Goal: Communication & Community: Ask a question

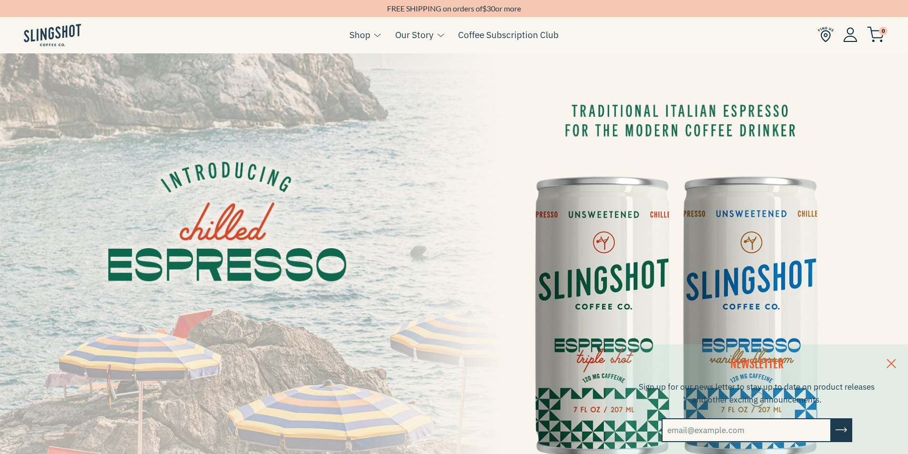
scroll to position [1510, 0]
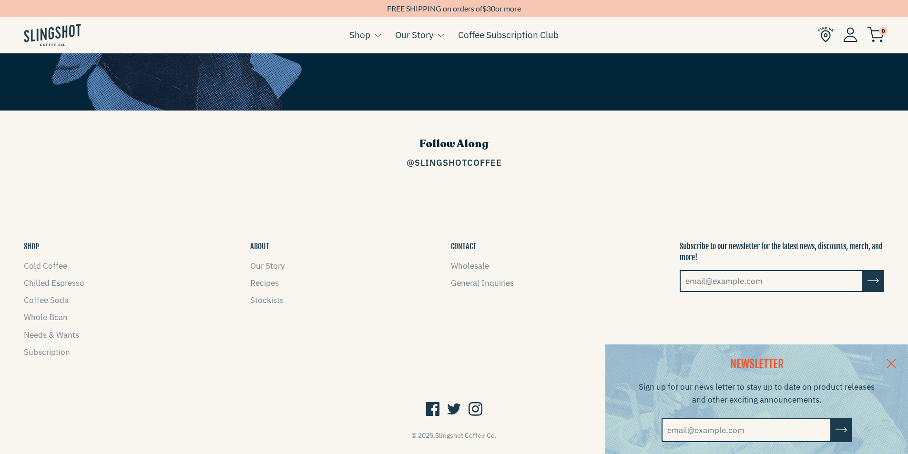
click at [461, 241] on button "CONTACT" at bounding box center [463, 246] width 25 height 10
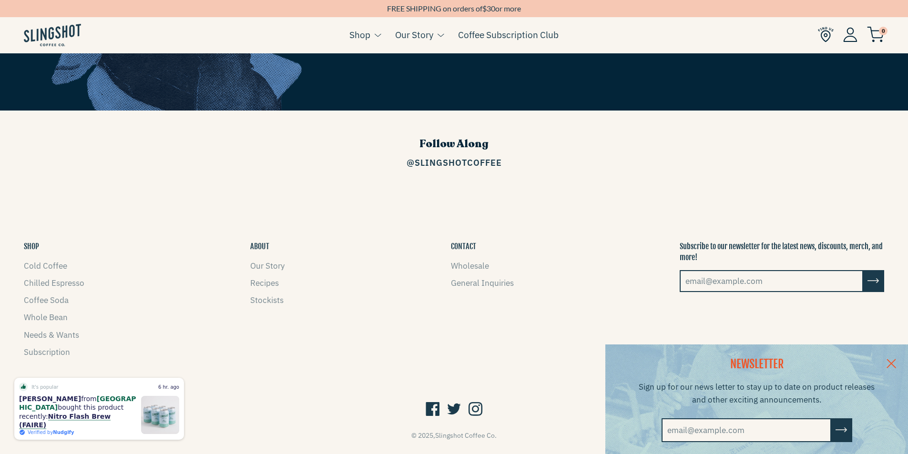
click at [468, 241] on button "CONTACT" at bounding box center [463, 246] width 25 height 10
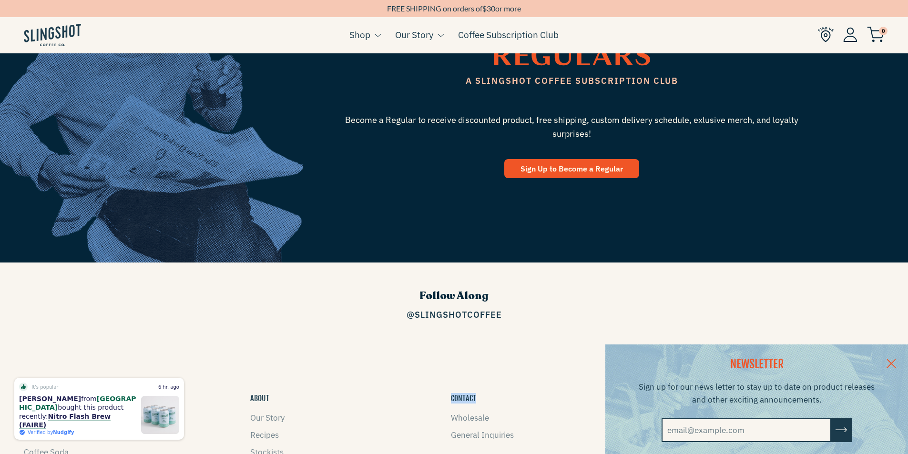
scroll to position [1357, 0]
click at [490, 420] on div "NEWSLETTER Sign up for our news letter to stay up to date on product releases a…" at bounding box center [454, 400] width 908 height 110
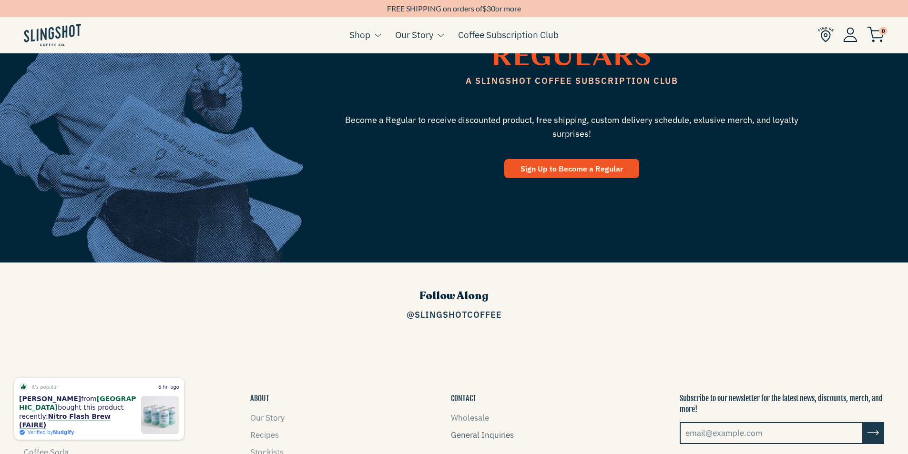
click at [493, 430] on link "General Inquiries" at bounding box center [482, 435] width 63 height 10
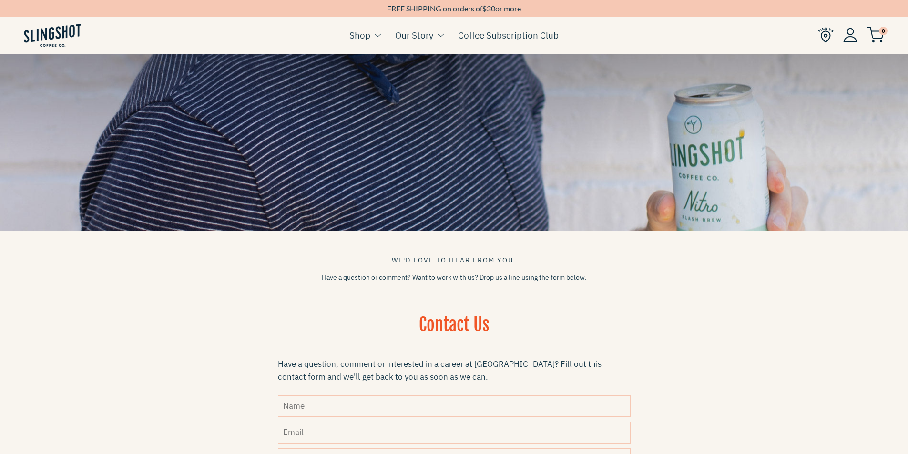
scroll to position [318, 0]
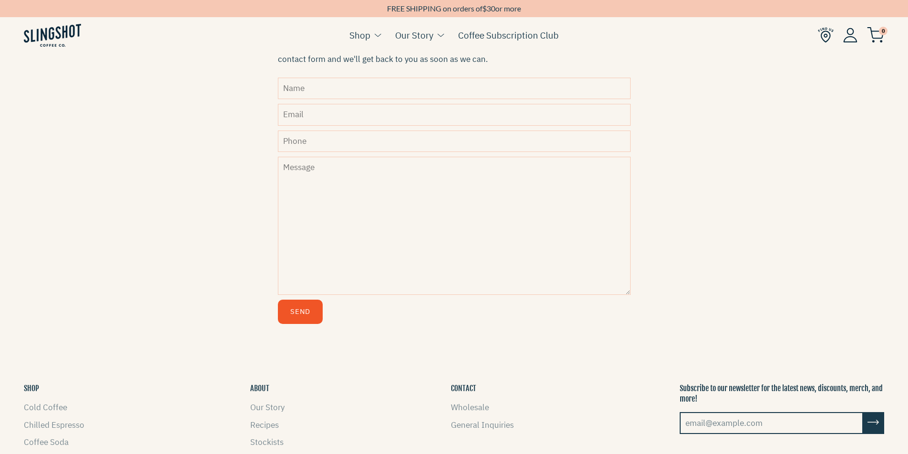
click at [374, 101] on form "Name Email Phone Message Send" at bounding box center [454, 201] width 353 height 246
drag, startPoint x: 354, startPoint y: 109, endPoint x: 364, endPoint y: 113, distance: 11.3
click at [354, 109] on input "Email" at bounding box center [454, 114] width 353 height 21
type input "[PERSON_NAME][EMAIL_ADDRESS][DOMAIN_NAME]"
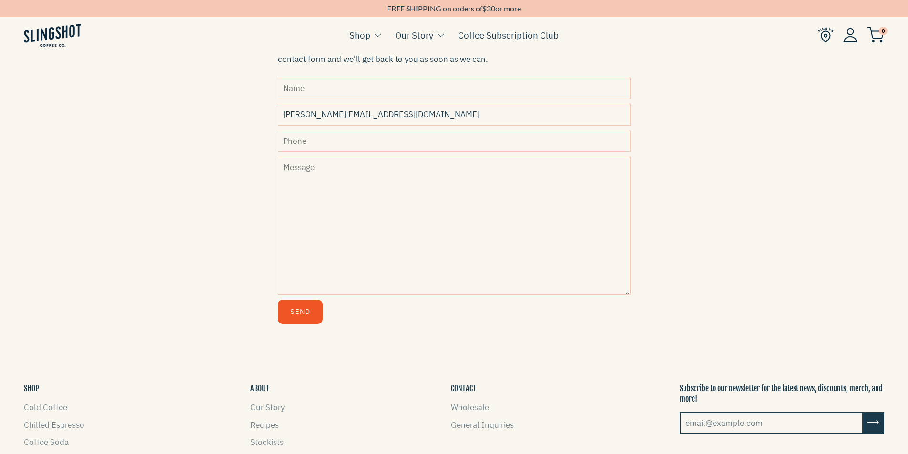
type input "[PERSON_NAME]"
type input "8149805065"
click at [372, 181] on textarea "Message" at bounding box center [454, 226] width 353 height 138
paste textarea "Wikipedia is considered to be the World’s most significant tool for reference m…"
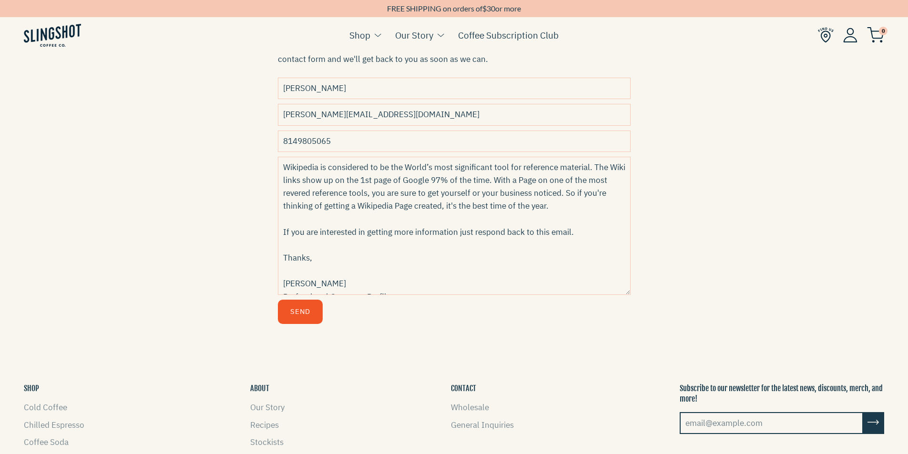
scroll to position [60, 0]
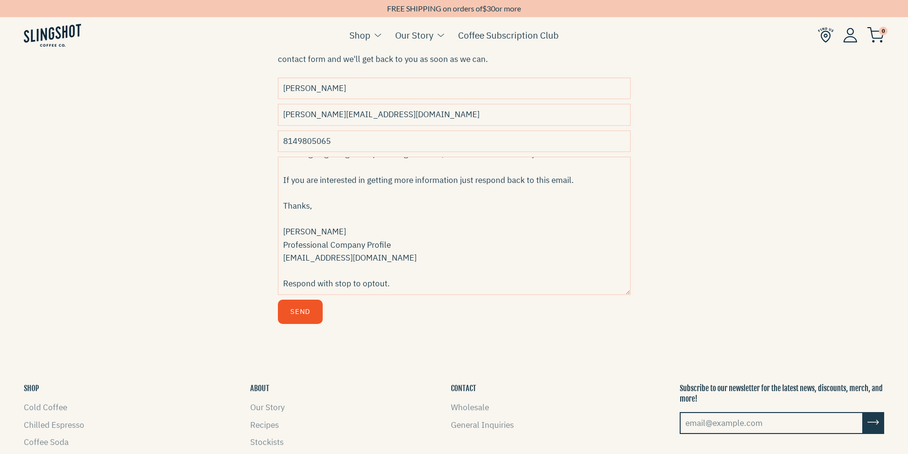
type textarea "Wikipedia is considered to be the World’s most significant tool for reference m…"
click at [308, 317] on button "Send" at bounding box center [300, 312] width 45 height 24
click at [309, 306] on button "Send" at bounding box center [300, 312] width 45 height 24
